Goal: Register for event/course

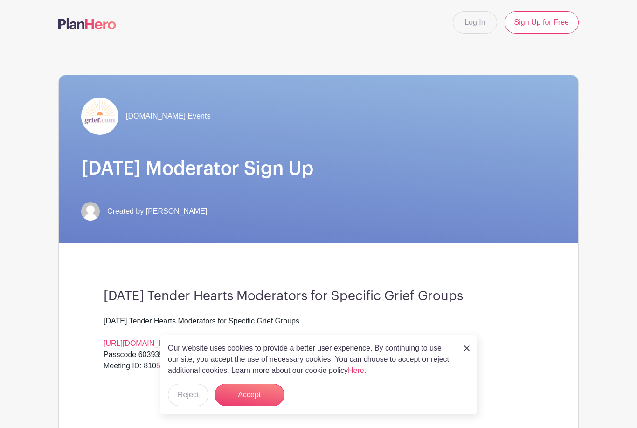
click at [239, 392] on button "Accept" at bounding box center [250, 395] width 70 height 22
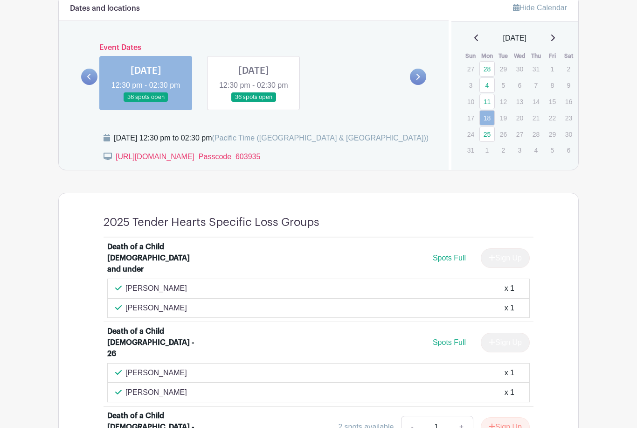
scroll to position [462, 0]
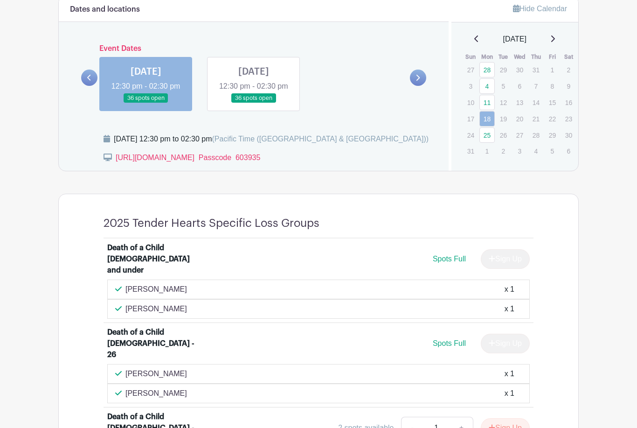
click at [254, 103] on link at bounding box center [254, 103] width 0 height 0
click at [490, 131] on link "25" at bounding box center [487, 134] width 15 height 15
click at [487, 136] on link "25" at bounding box center [487, 134] width 15 height 15
click at [486, 135] on link "25" at bounding box center [487, 134] width 15 height 15
click at [489, 133] on link "25" at bounding box center [487, 134] width 15 height 15
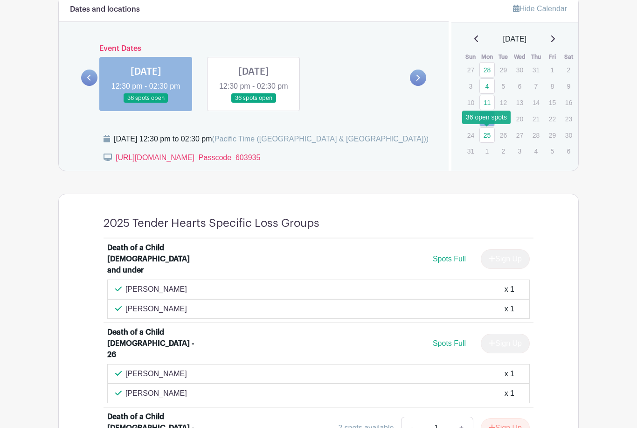
click at [489, 133] on link "25" at bounding box center [487, 134] width 15 height 15
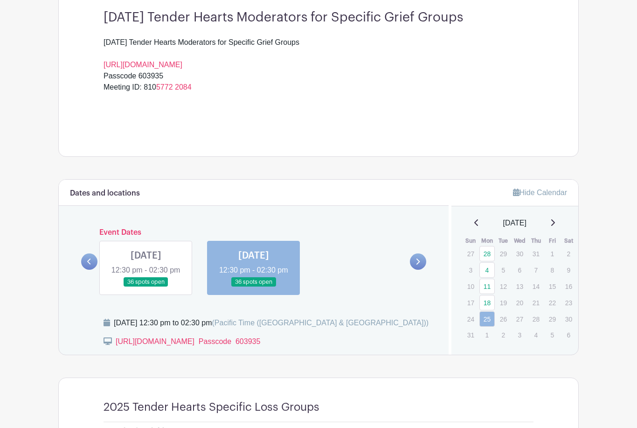
scroll to position [279, 0]
click at [487, 308] on link "18" at bounding box center [487, 302] width 15 height 15
click at [489, 304] on link "18" at bounding box center [487, 302] width 15 height 15
click at [486, 303] on link "18" at bounding box center [487, 302] width 15 height 15
click at [490, 304] on link "18" at bounding box center [487, 302] width 15 height 15
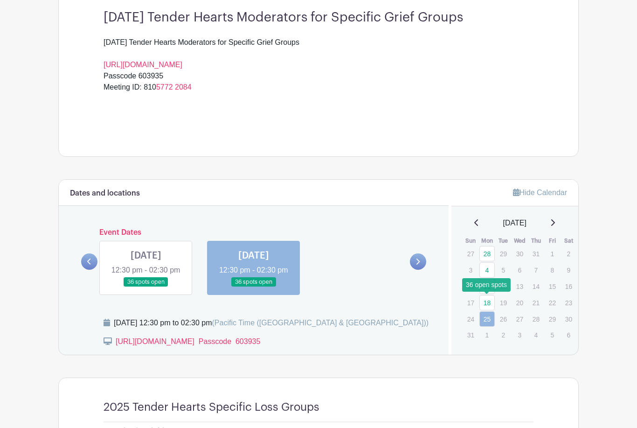
click at [490, 301] on link "18" at bounding box center [487, 302] width 15 height 15
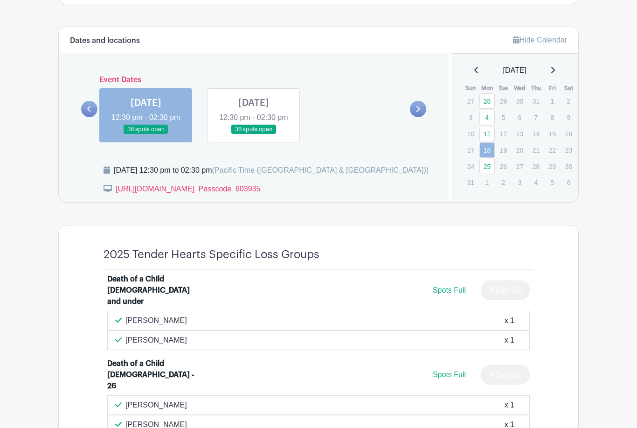
scroll to position [431, 0]
click at [490, 170] on link "25" at bounding box center [487, 166] width 15 height 15
click at [489, 170] on link "25" at bounding box center [487, 166] width 15 height 15
click at [491, 168] on link "25" at bounding box center [487, 166] width 15 height 15
click at [493, 169] on link "25" at bounding box center [487, 166] width 15 height 15
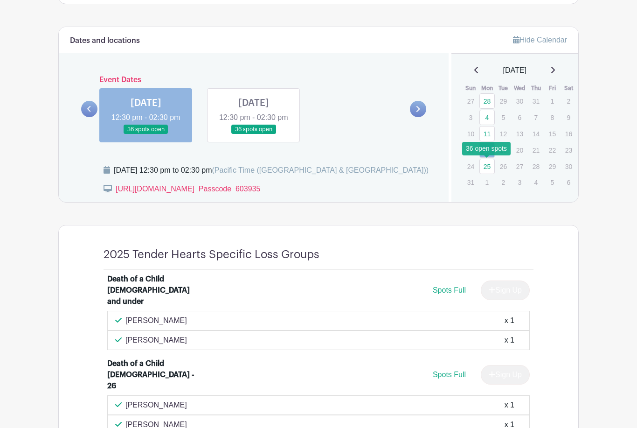
click at [489, 166] on link "25" at bounding box center [487, 166] width 15 height 15
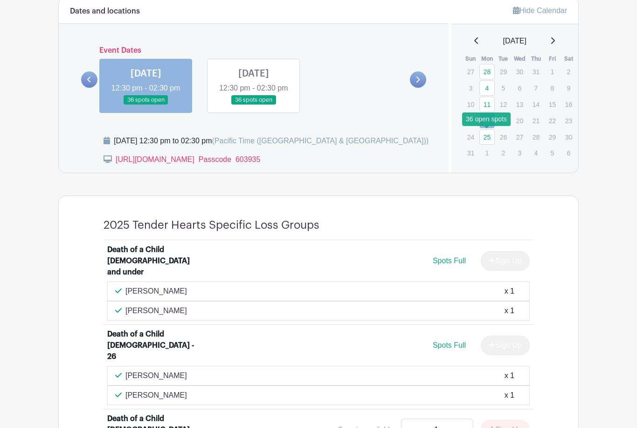
scroll to position [462, 0]
